Goal: Navigation & Orientation: Find specific page/section

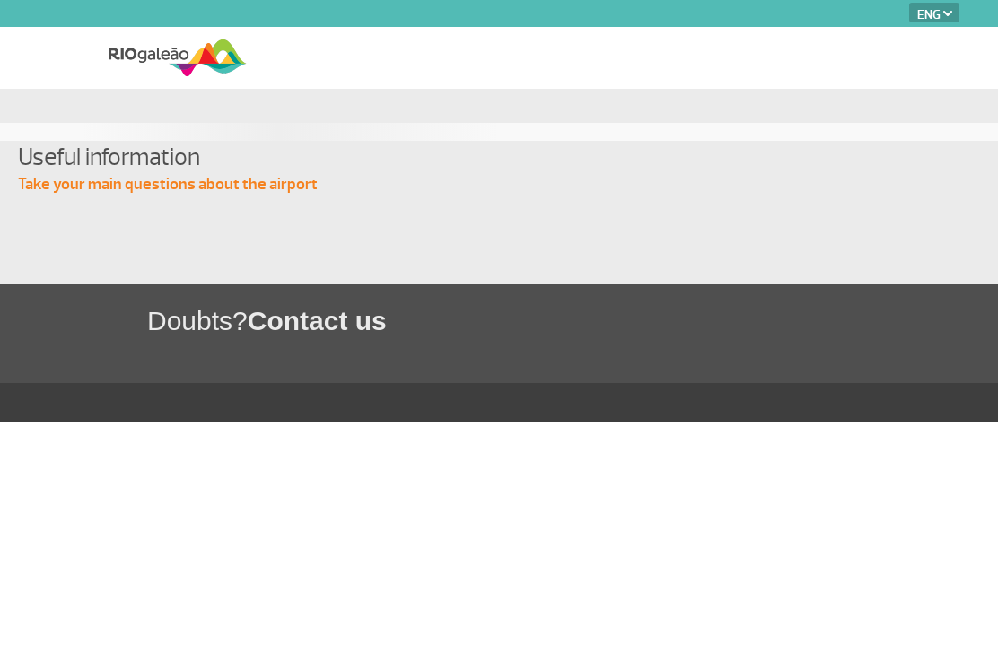
select select "en"
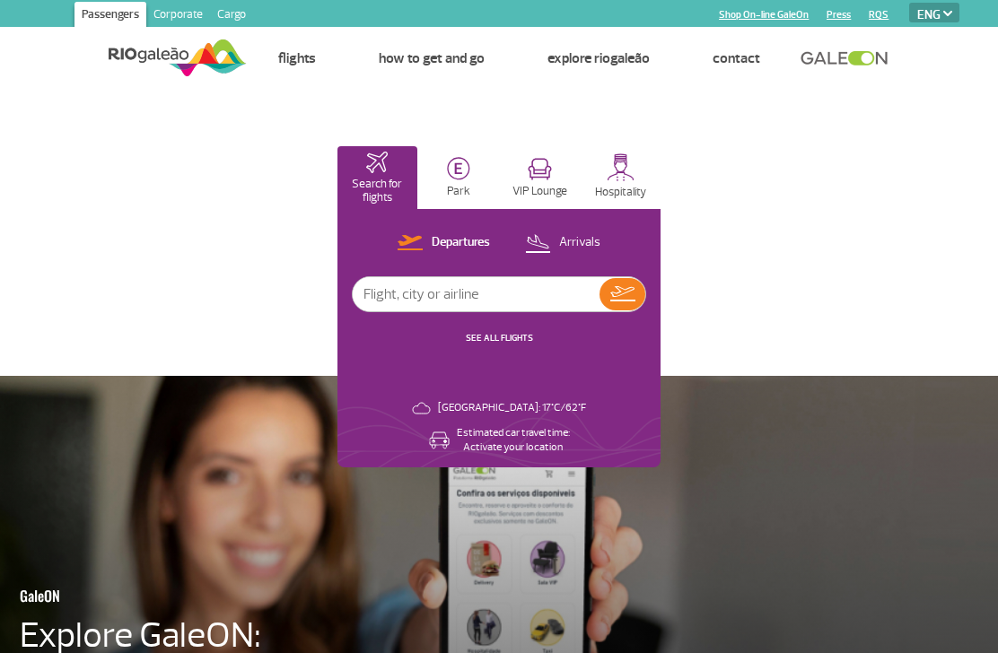
click at [946, 11] on img at bounding box center [947, 13] width 9 height 5
click at [938, 21] on select "PT ENG ESP" at bounding box center [934, 13] width 50 height 20
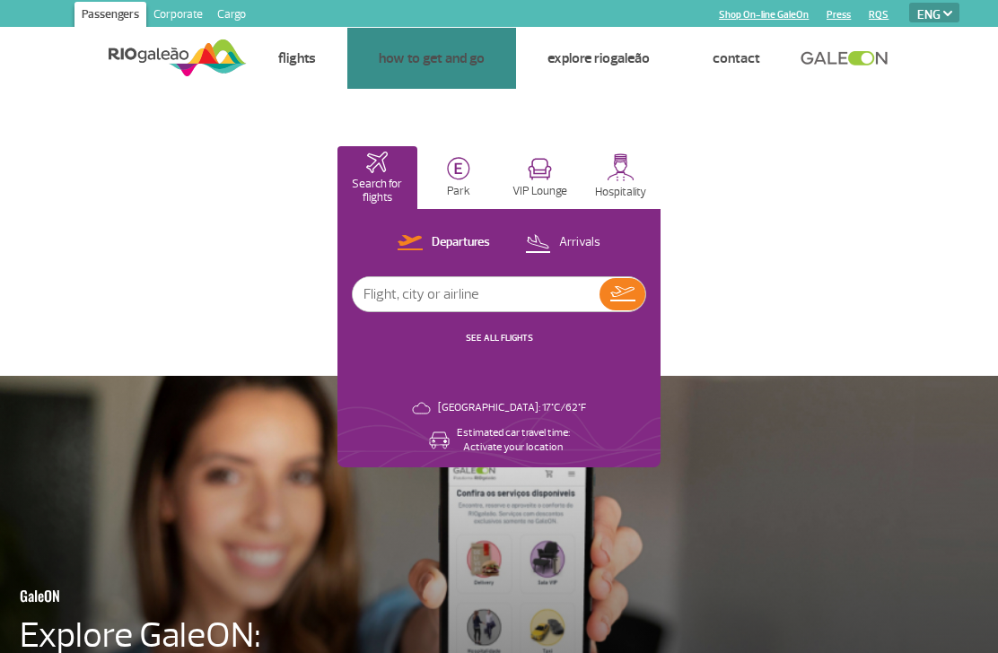
click at [0, 0] on link "Taxis and applications" at bounding box center [0, 0] width 0 height 0
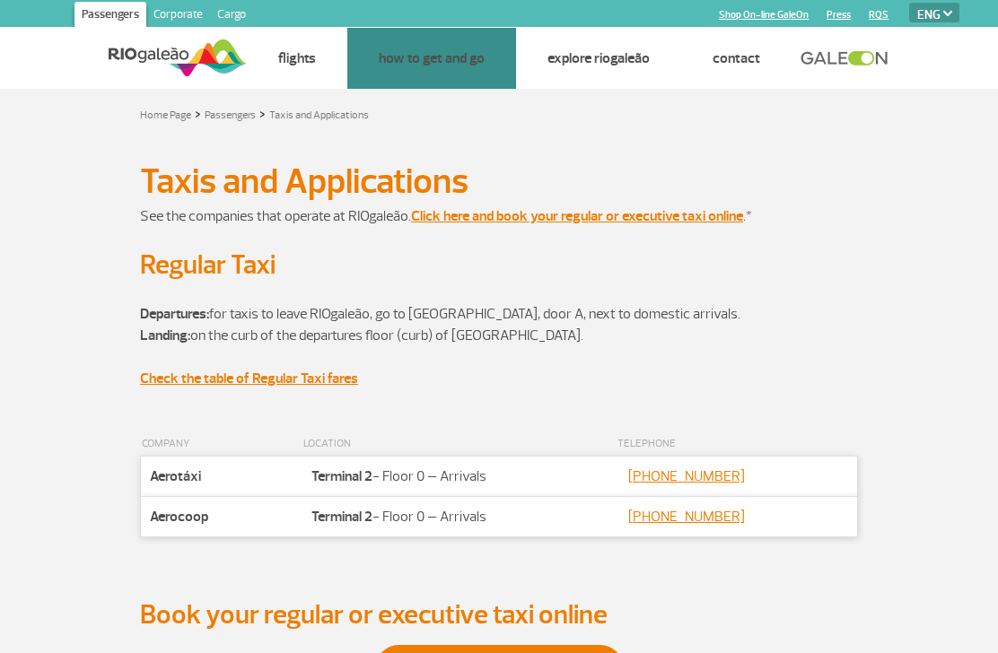
click at [803, 264] on h2 "Regular Taxi" at bounding box center [499, 264] width 718 height 33
click at [0, 0] on link "Cars" at bounding box center [0, 0] width 0 height 0
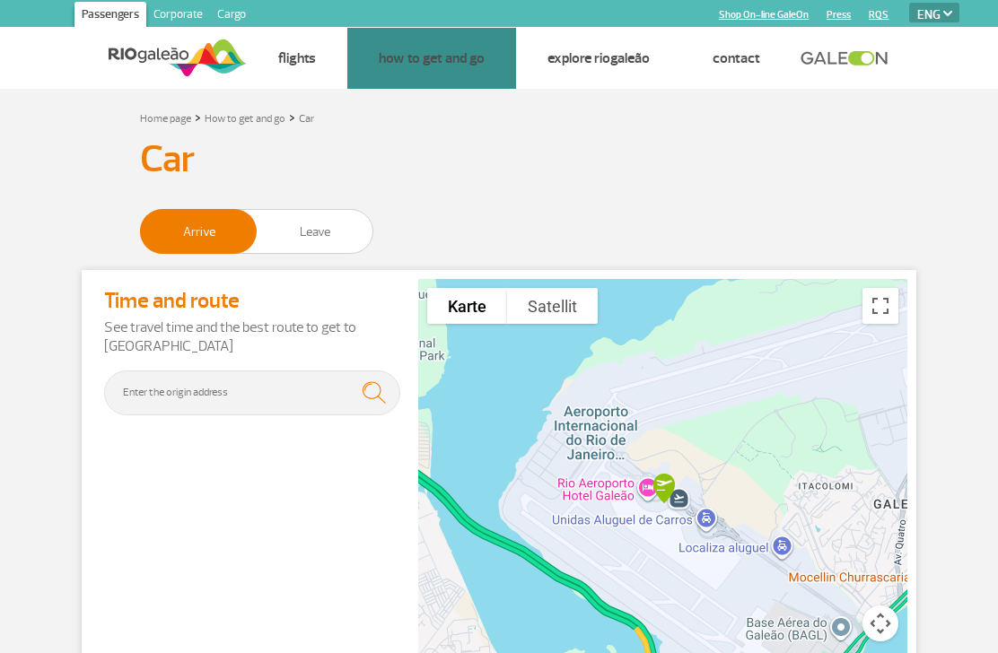
click at [0, 0] on link "Bus" at bounding box center [0, 0] width 0 height 0
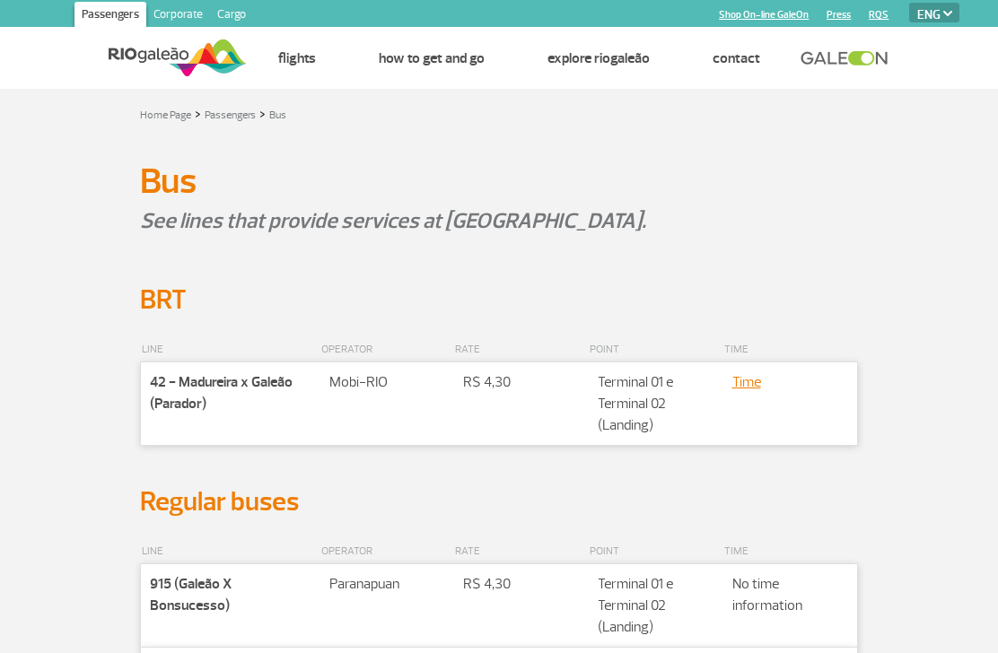
click at [758, 180] on h1 "Bus" at bounding box center [499, 181] width 718 height 31
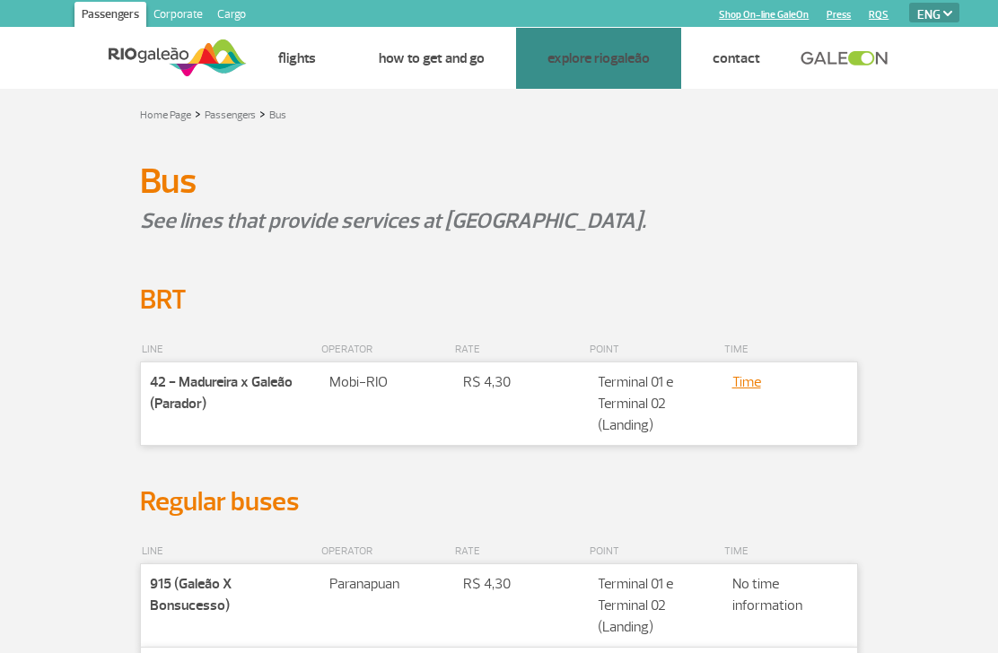
click at [0, 0] on link "Stores" at bounding box center [0, 0] width 0 height 0
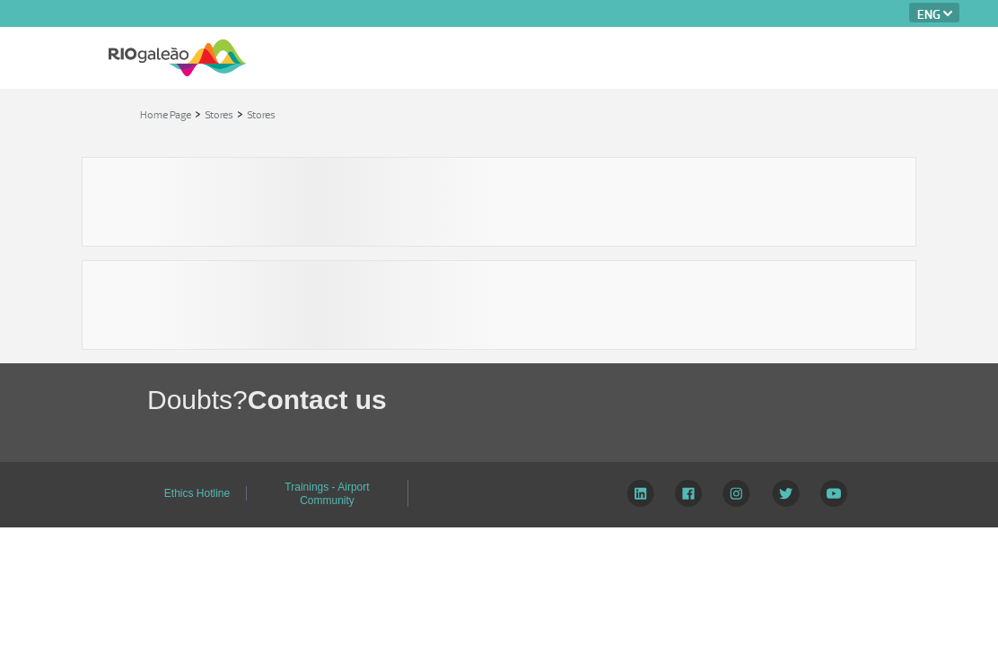
select select "en"
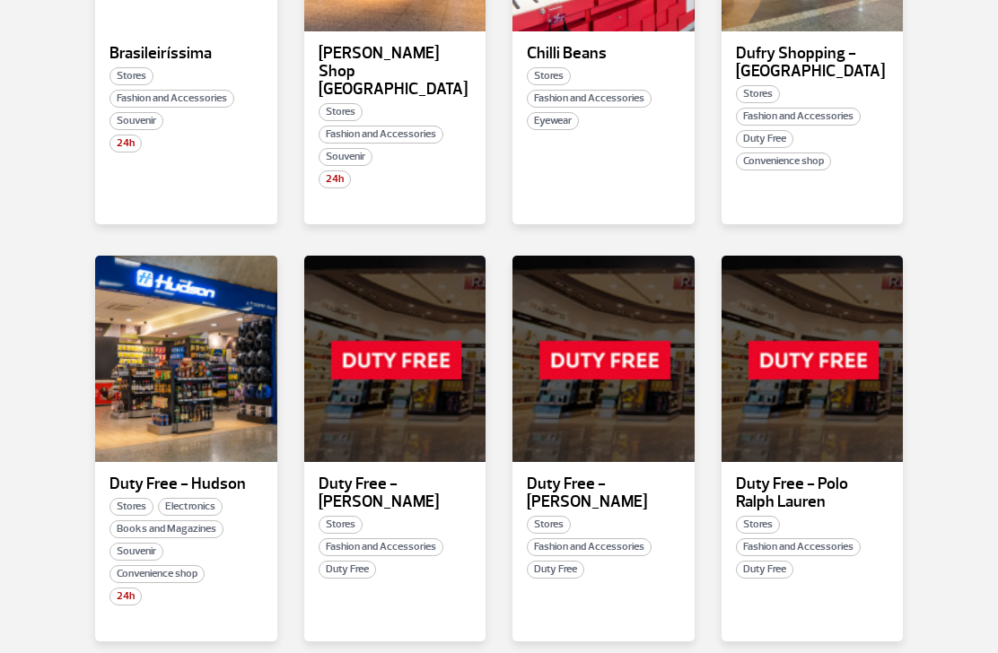
scroll to position [975, 0]
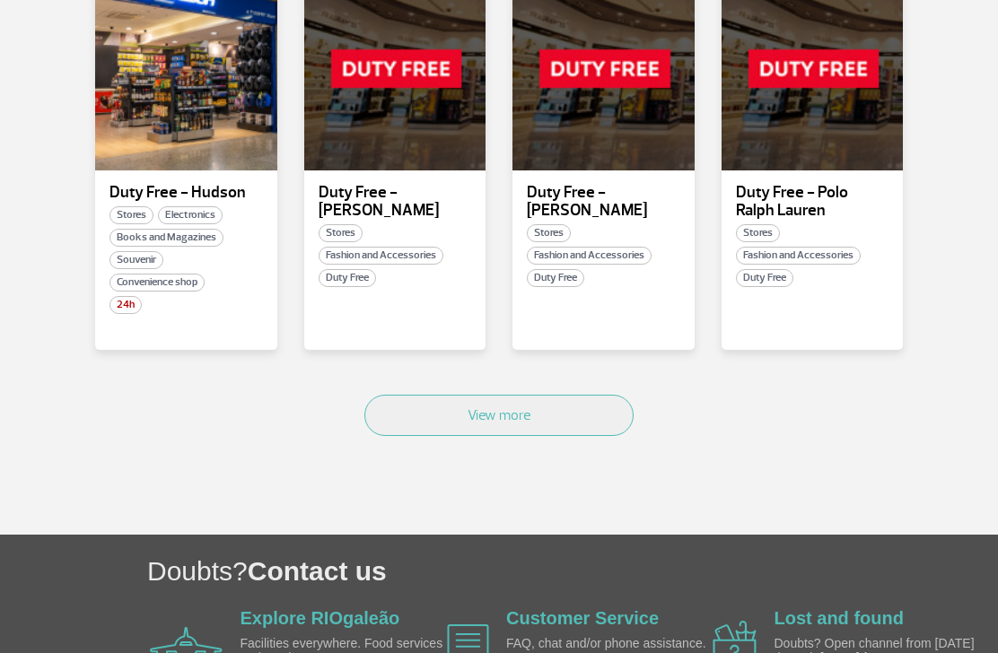
click at [544, 404] on button "View more" at bounding box center [498, 416] width 269 height 41
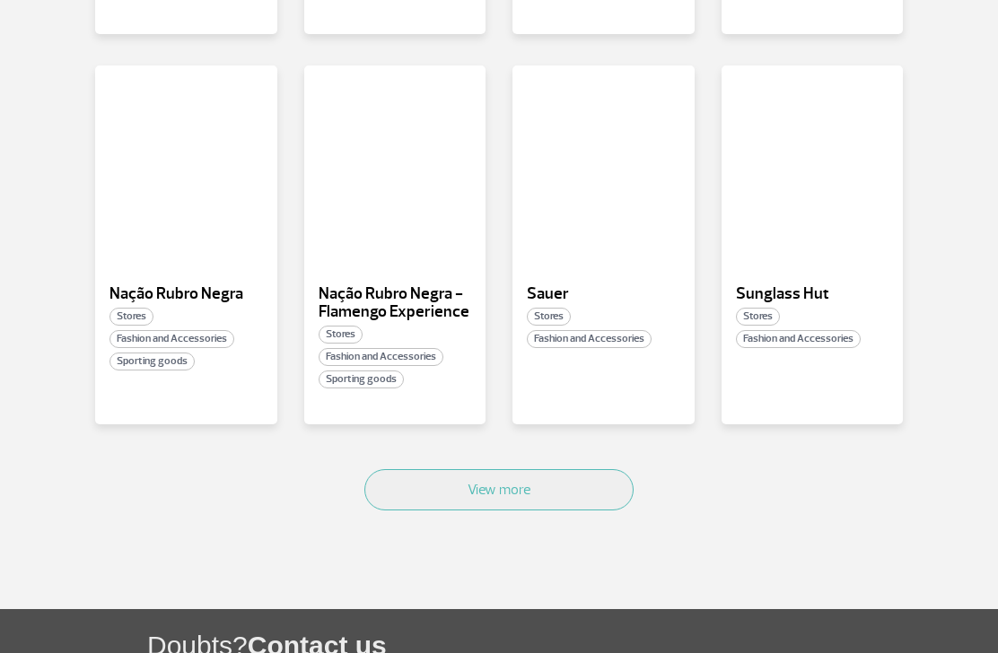
scroll to position [2351, 0]
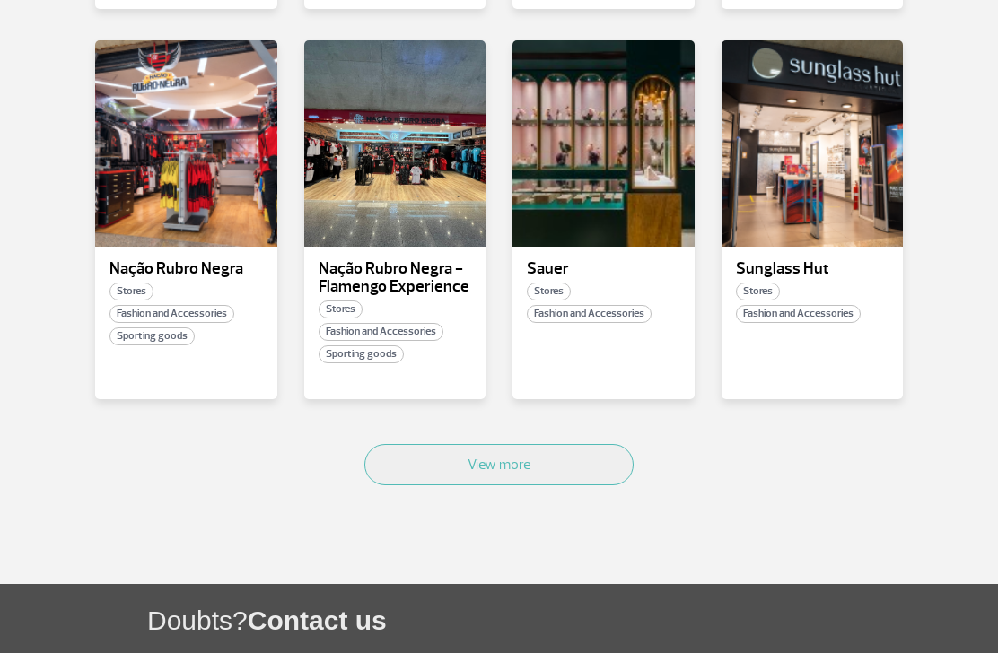
click at [578, 444] on button "View more" at bounding box center [498, 464] width 269 height 41
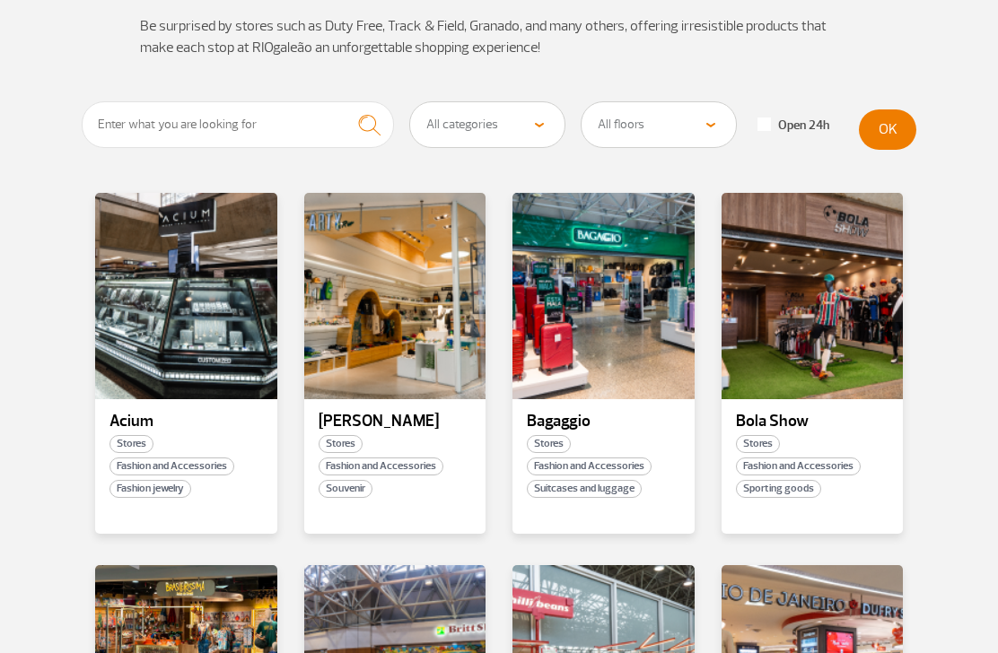
scroll to position [0, 0]
